Goal: Information Seeking & Learning: Find specific fact

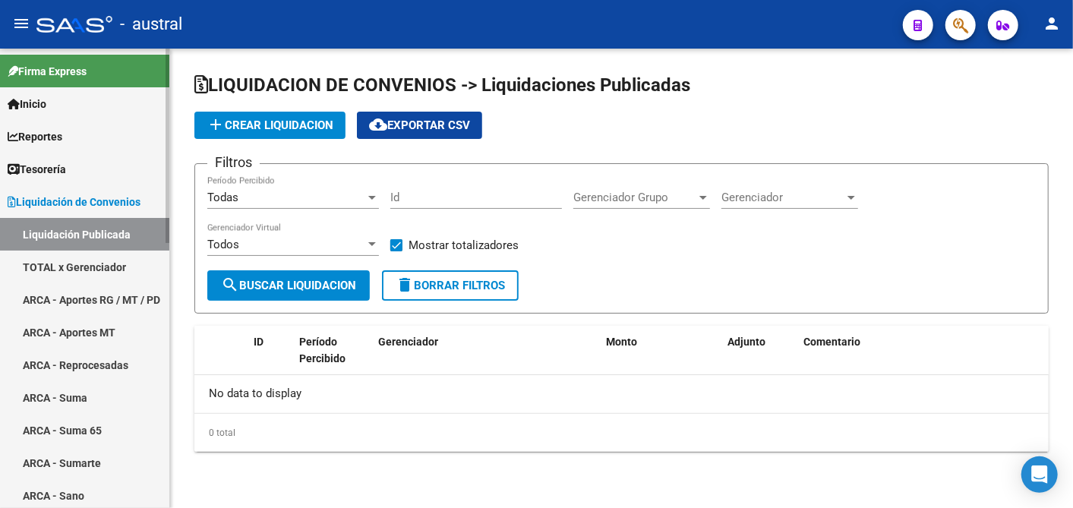
click at [93, 268] on link "TOTAL x Gerenciador" at bounding box center [84, 267] width 169 height 33
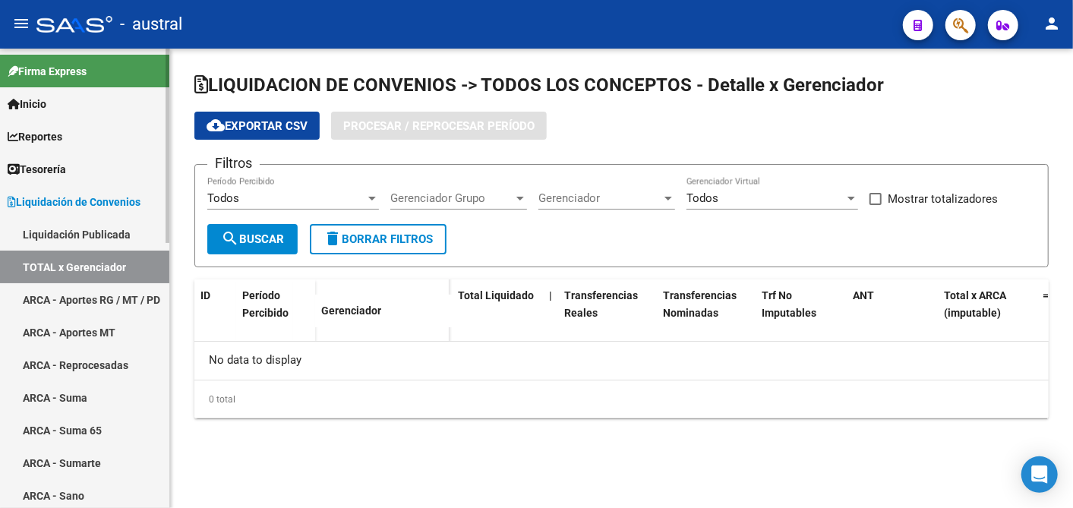
checkbox input "true"
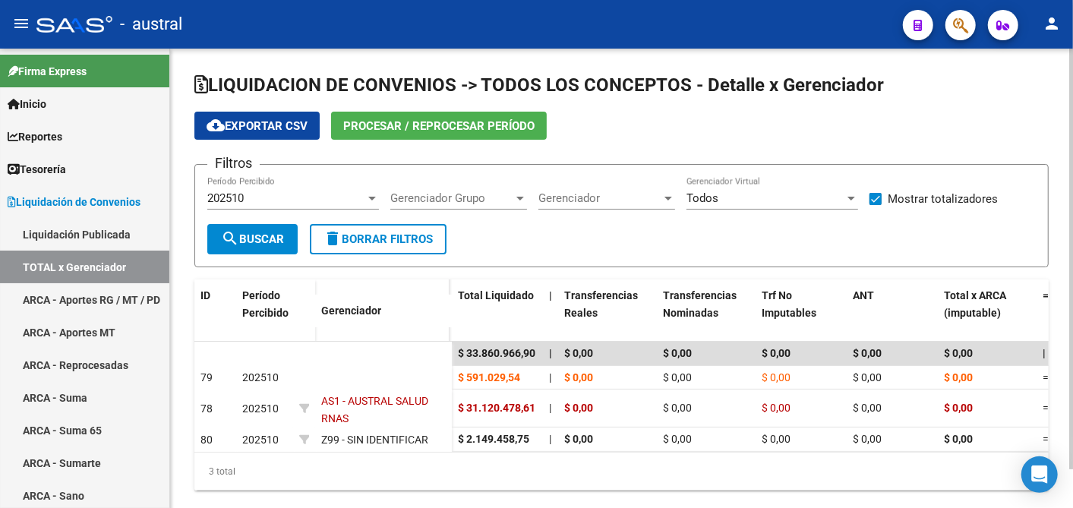
click at [348, 193] on div "202510" at bounding box center [286, 198] width 158 height 14
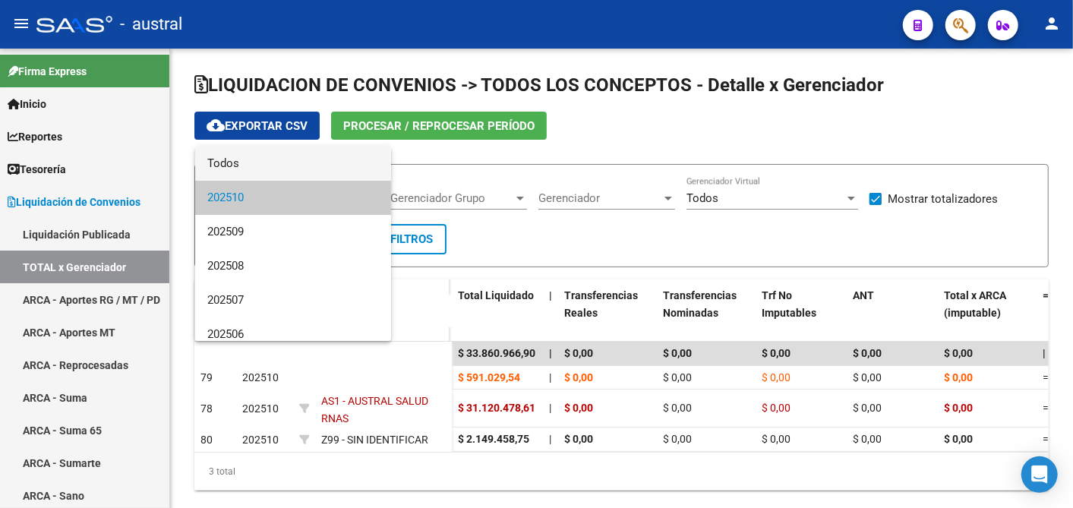
click at [277, 156] on span "Todos" at bounding box center [293, 164] width 172 height 34
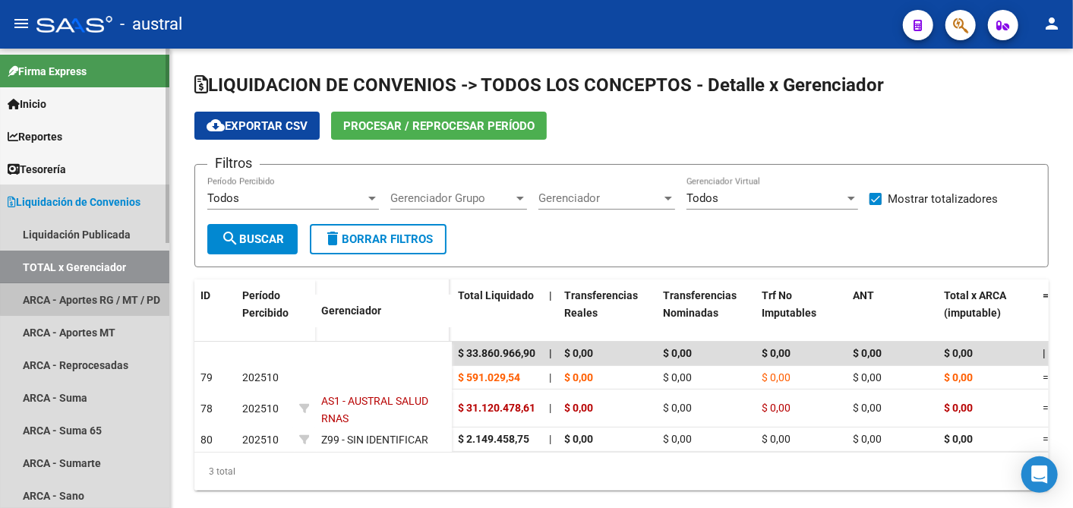
click at [94, 284] on link "ARCA - Aportes RG / MT / PD" at bounding box center [84, 299] width 169 height 33
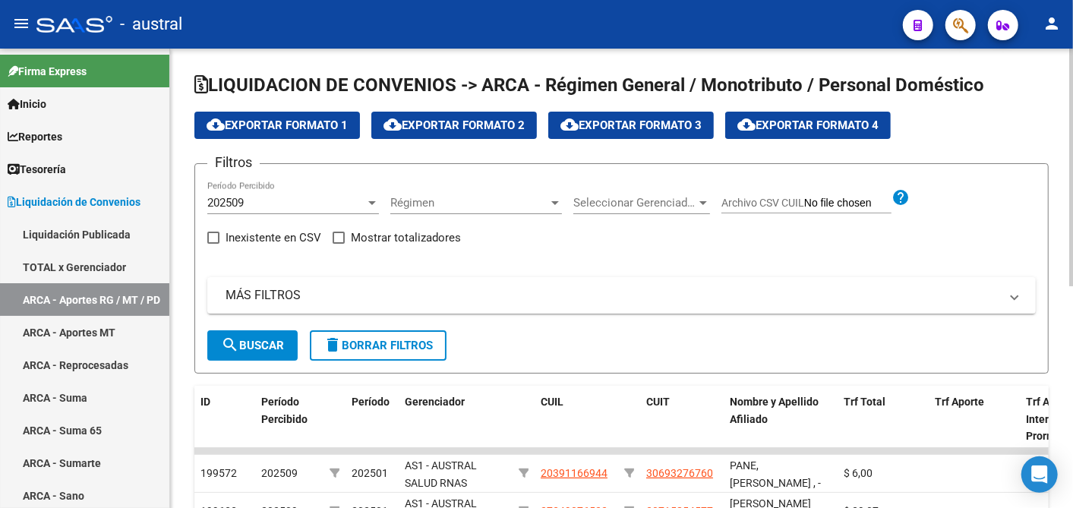
click at [319, 201] on div "202509" at bounding box center [286, 203] width 158 height 14
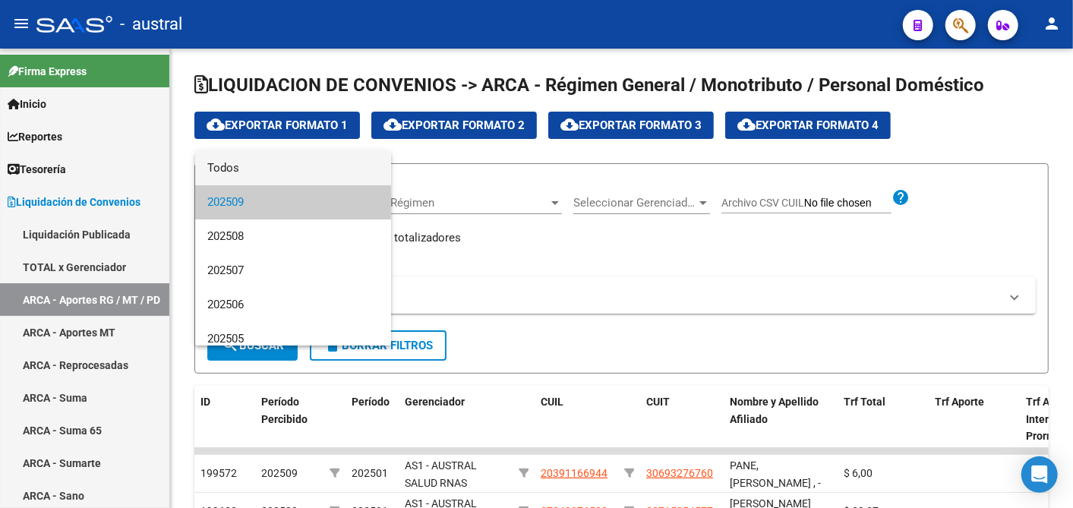
click at [286, 166] on span "Todos" at bounding box center [293, 168] width 172 height 34
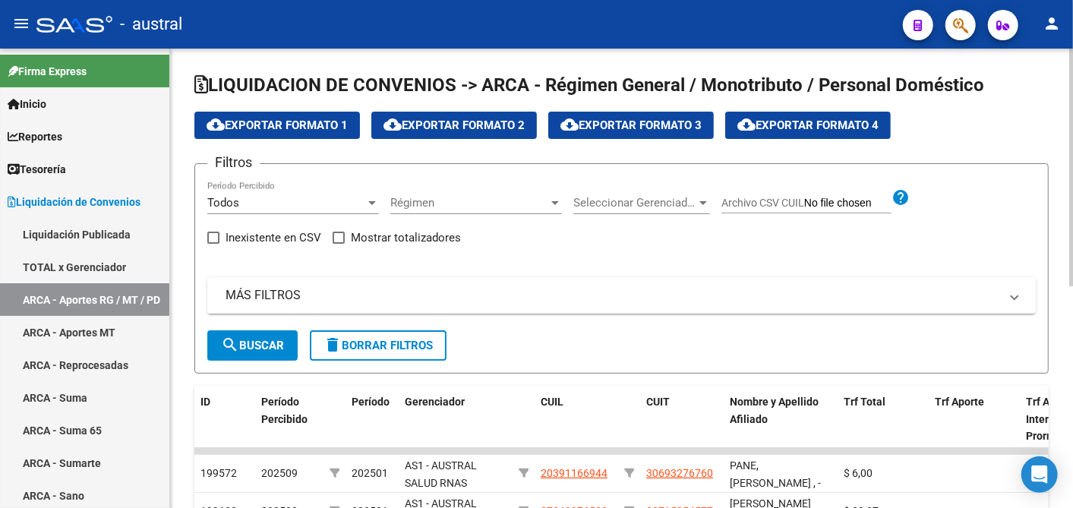
click at [266, 295] on mat-panel-title "MÁS FILTROS" at bounding box center [613, 295] width 774 height 17
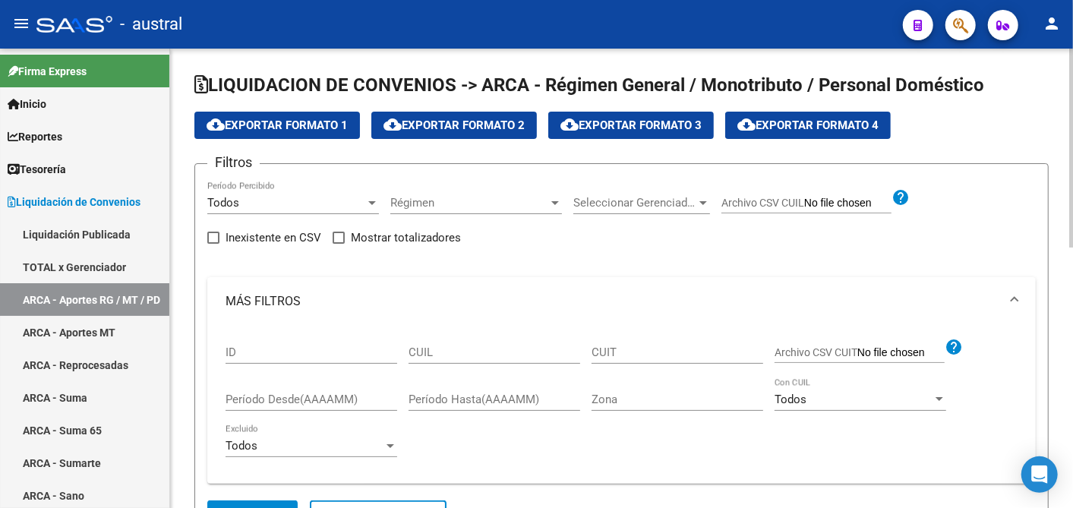
click at [457, 338] on div "CUIL" at bounding box center [495, 347] width 172 height 33
paste input "20-36715911-2"
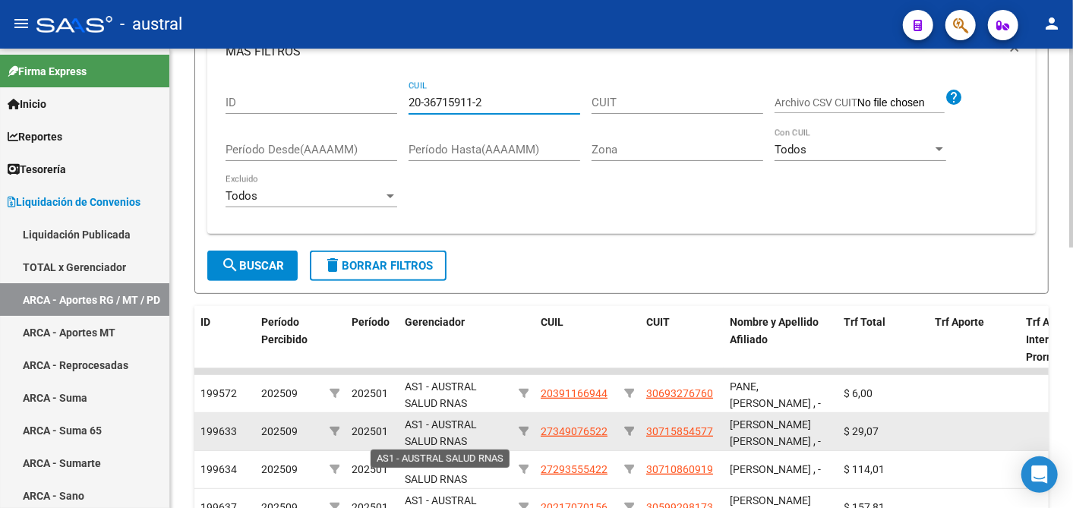
scroll to position [253, 0]
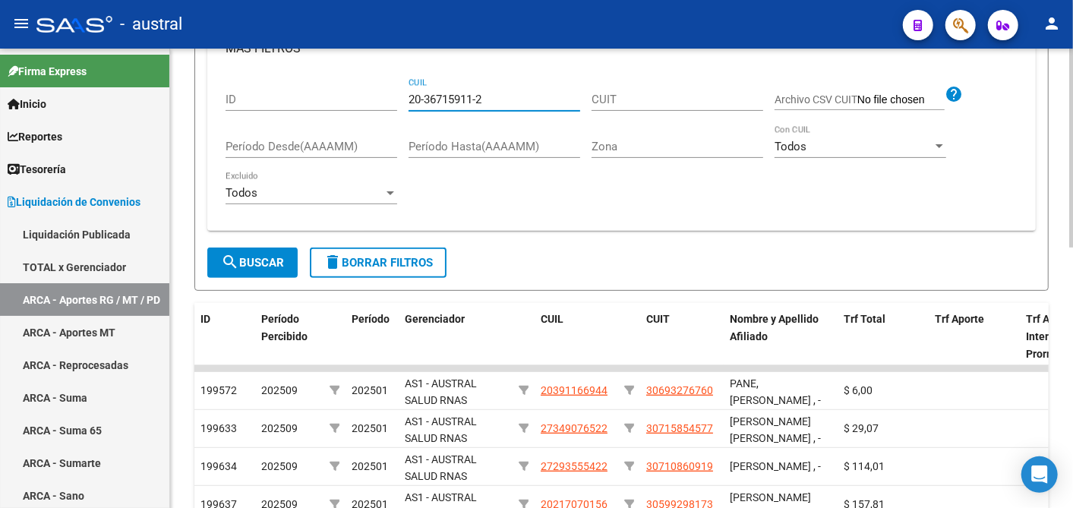
type input "20-36715911-2"
click at [266, 258] on span "search Buscar" at bounding box center [252, 263] width 63 height 14
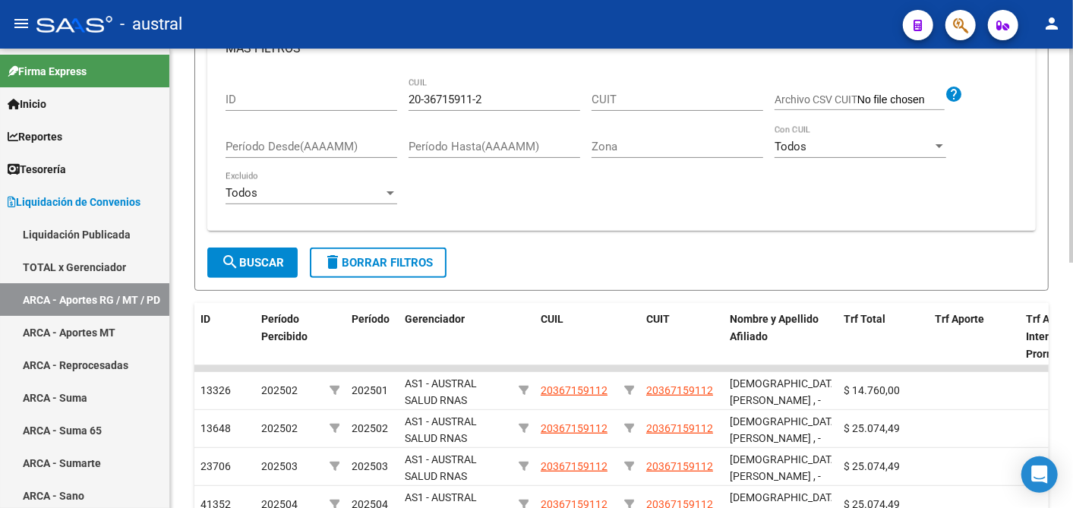
click at [266, 258] on span "search Buscar" at bounding box center [252, 263] width 63 height 14
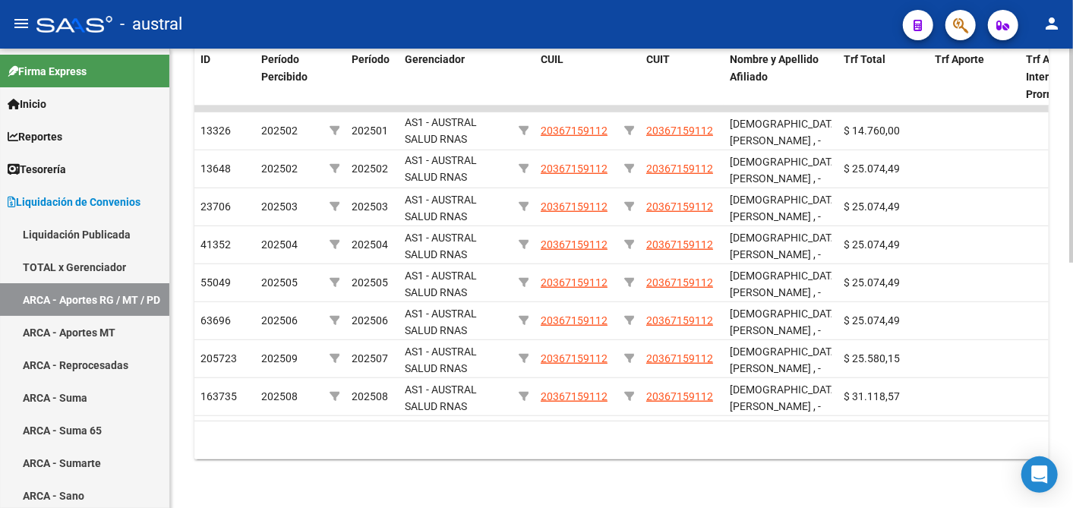
scroll to position [524, 0]
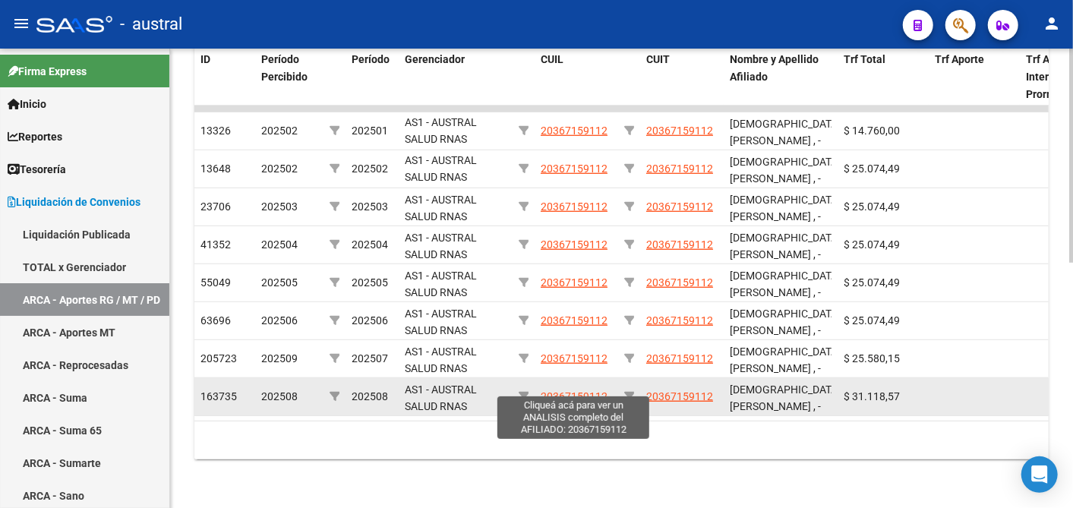
click at [586, 390] on span "20367159112" at bounding box center [574, 396] width 67 height 12
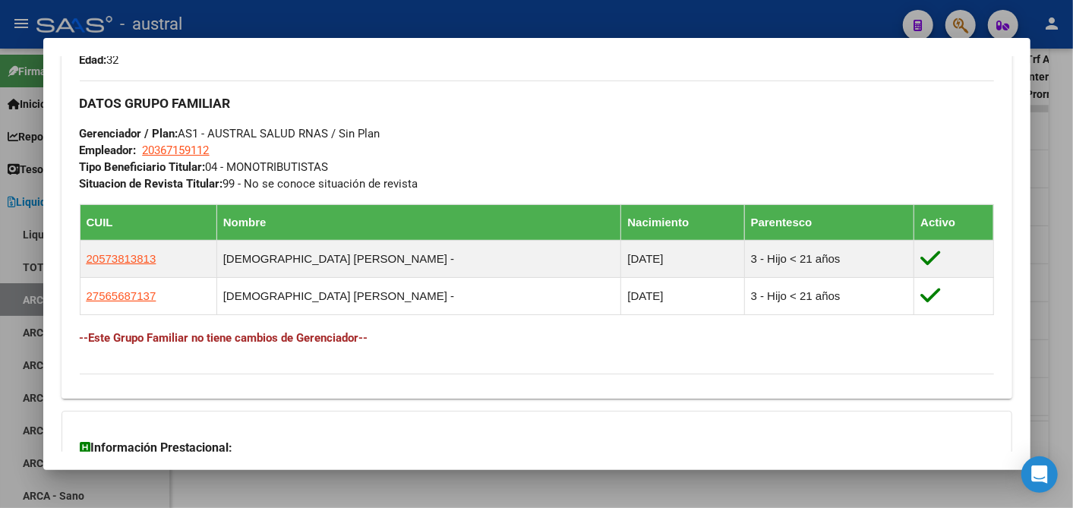
scroll to position [675, 0]
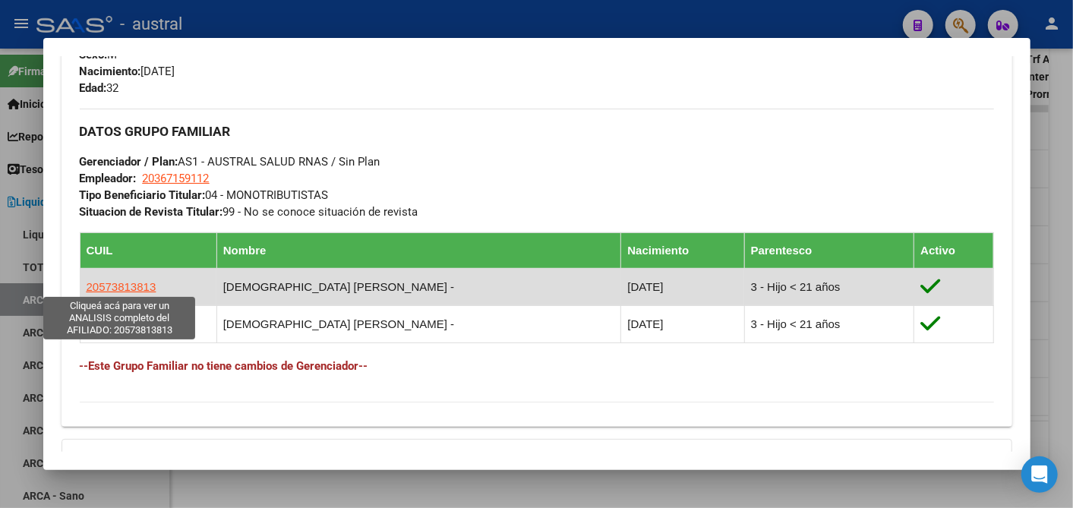
click at [116, 280] on span "20573813813" at bounding box center [122, 286] width 70 height 13
type textarea "20573813813"
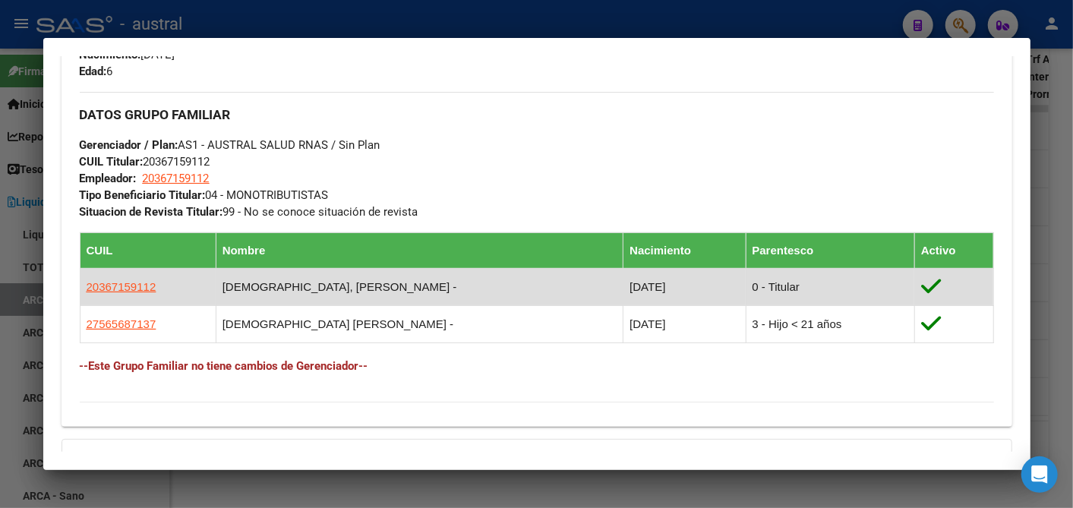
drag, startPoint x: 84, startPoint y: 286, endPoint x: 153, endPoint y: 286, distance: 69.1
click at [153, 286] on td "20367159112" at bounding box center [148, 286] width 136 height 37
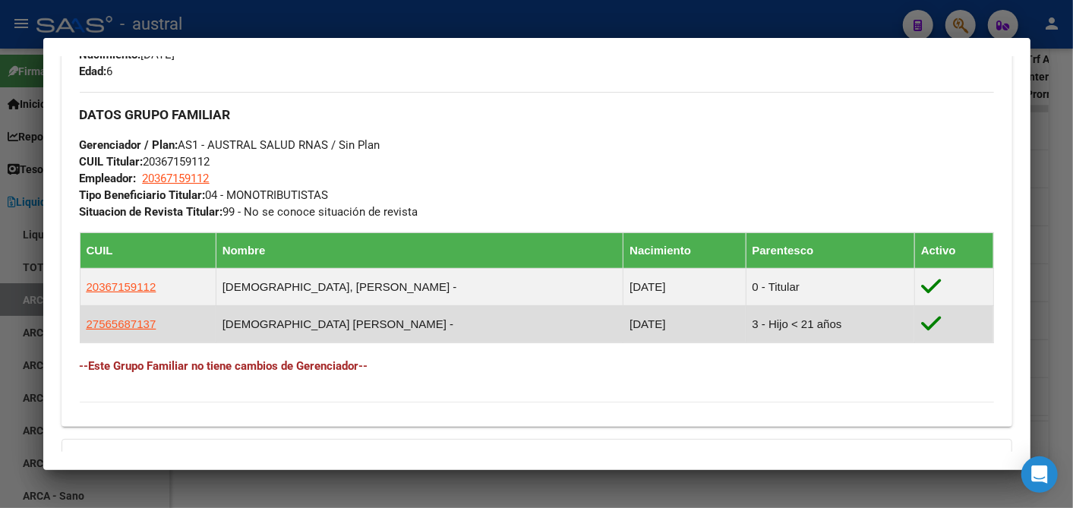
drag, startPoint x: 153, startPoint y: 286, endPoint x: 156, endPoint y: 324, distance: 38.1
click at [156, 324] on td "27565687137" at bounding box center [148, 323] width 136 height 37
copy span "27565687137"
